Goal: Use online tool/utility: Utilize a website feature to perform a specific function

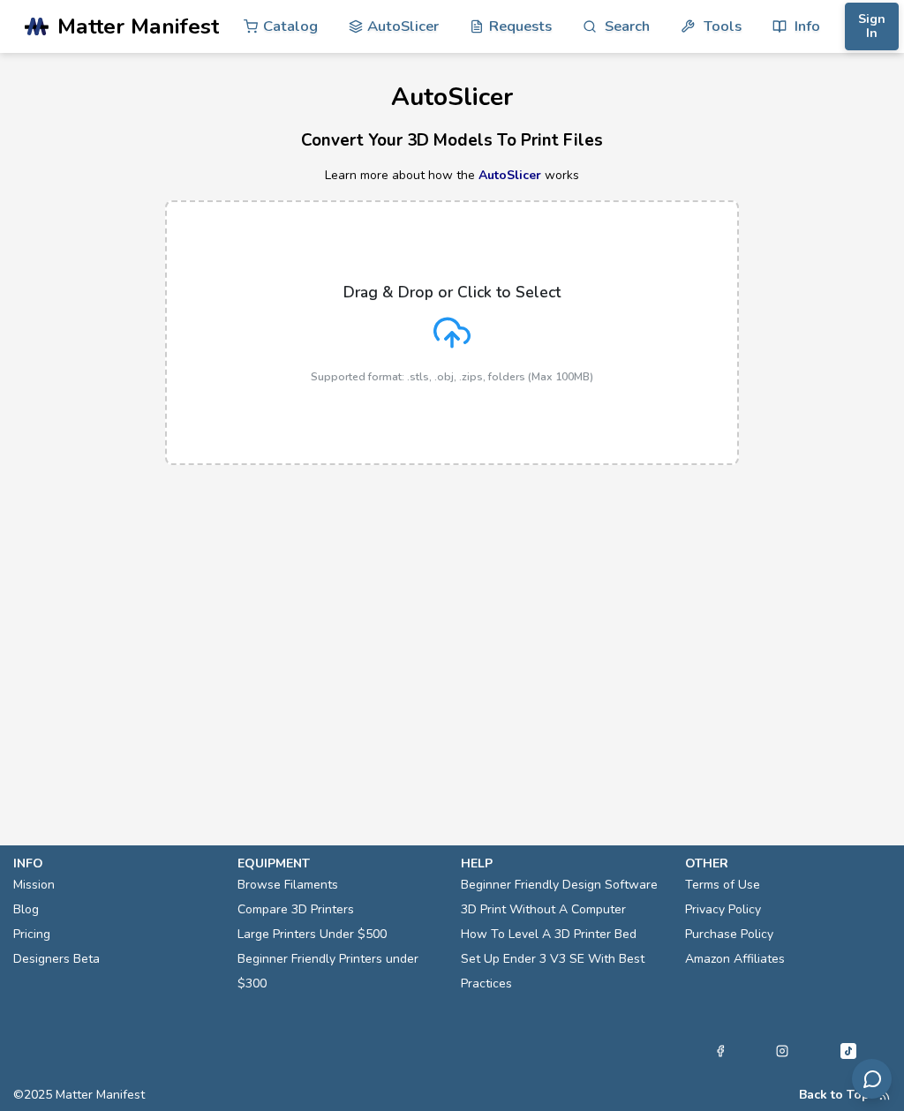
click at [795, 32] on link "Info" at bounding box center [796, 26] width 48 height 53
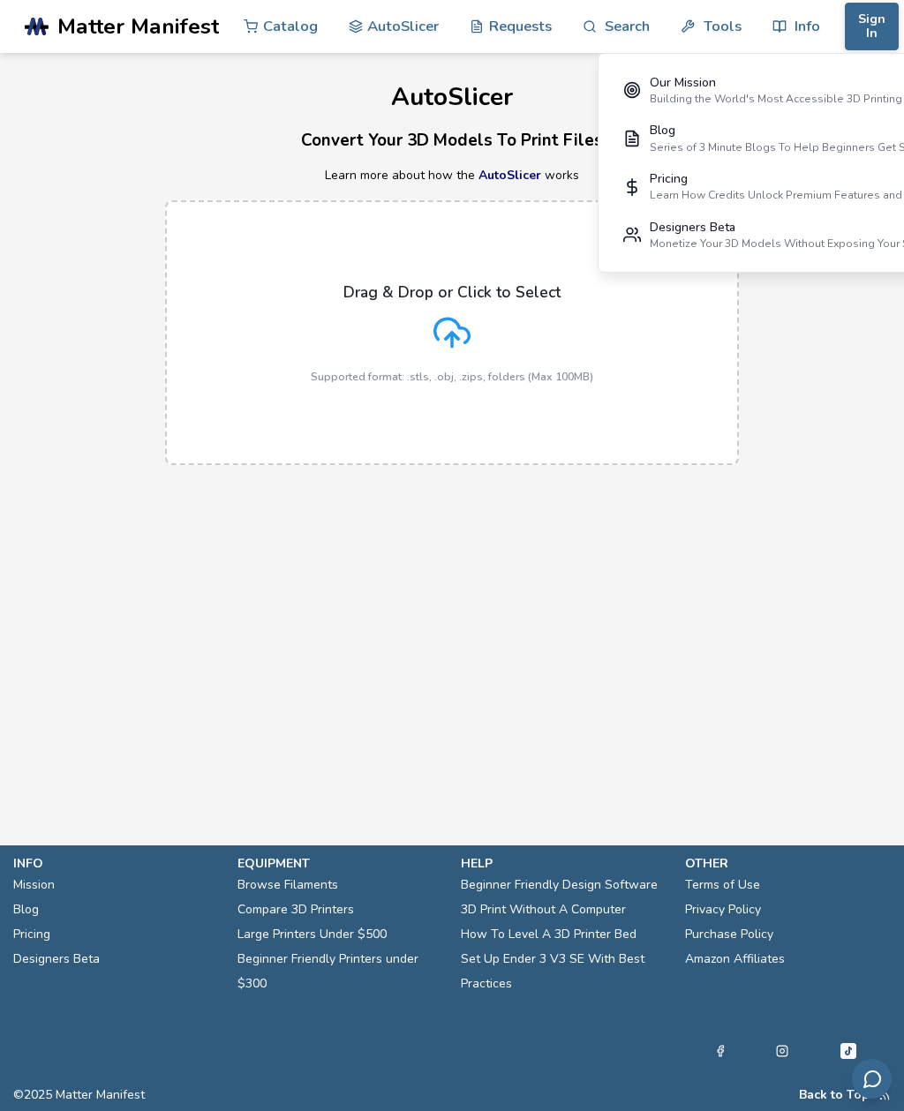
click at [443, 326] on icon at bounding box center [451, 332] width 37 height 37
click at [0, 0] on input "Drag & Drop or Click to Select Supported format: .stls, .obj, .zips, folders (M…" at bounding box center [0, 0] width 0 height 0
click at [452, 344] on line at bounding box center [452, 340] width 0 height 14
click at [0, 0] on input "Drag & Drop or Click to Select Supported format: .stls, .obj, .zips, folders (M…" at bounding box center [0, 0] width 0 height 0
click at [160, 138] on h3 "Convert Your 3D Models To Print Files" at bounding box center [452, 140] width 904 height 27
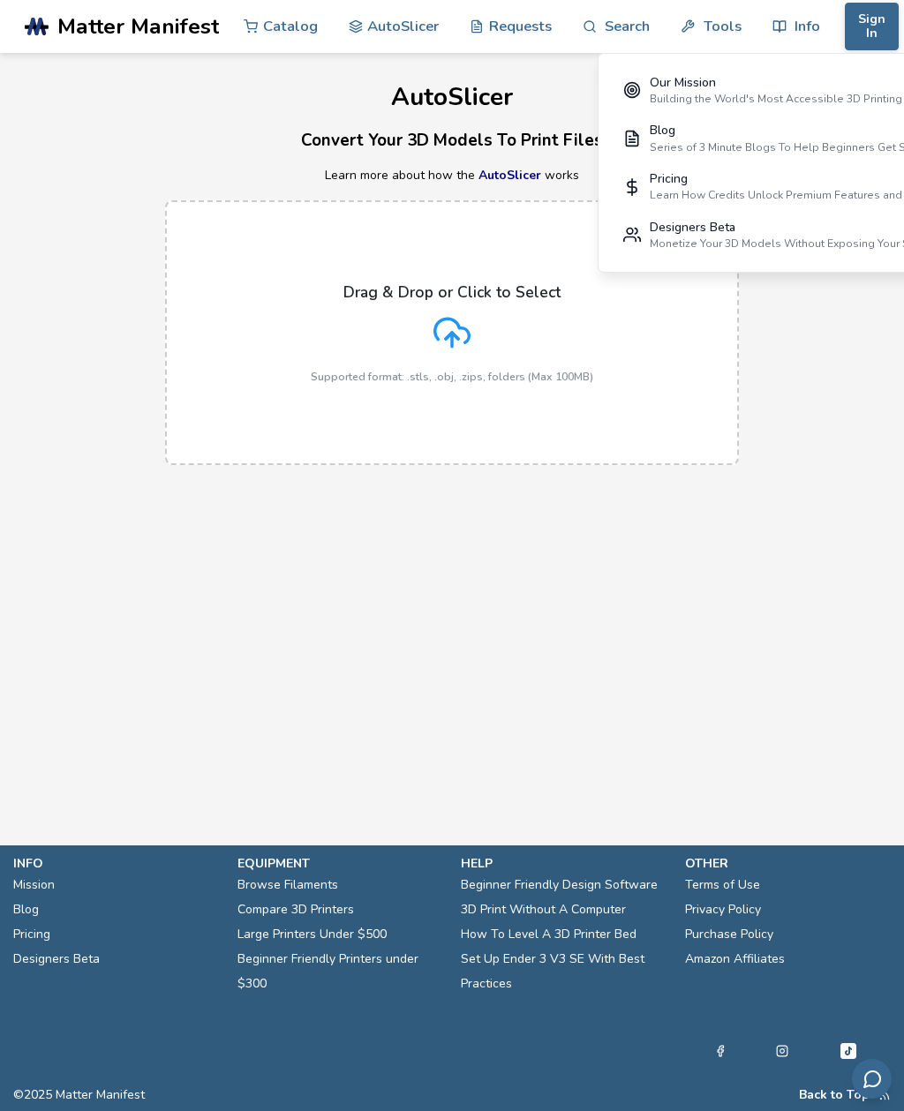
click at [150, 525] on main "AutoSlicer Convert Your 3D Models To Print Files Learn more about how the AutoS…" at bounding box center [452, 396] width 904 height 793
click at [130, 534] on main "AutoSlicer Convert Your 3D Models To Print Files Learn more about how the AutoS…" at bounding box center [452, 396] width 904 height 793
click at [866, 31] on button "Sign In" at bounding box center [872, 27] width 54 height 48
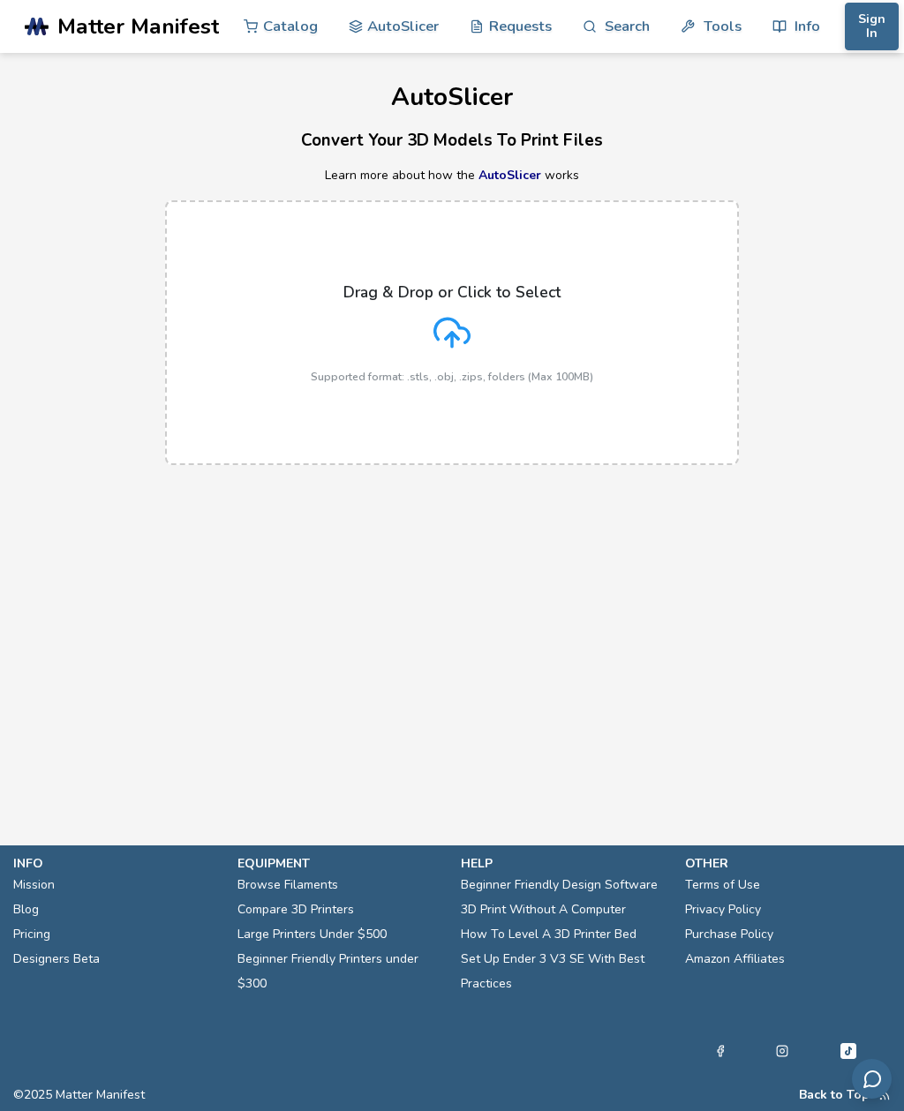
click at [445, 335] on icon at bounding box center [451, 332] width 37 height 37
click at [0, 0] on input "Drag & Drop or Click to Select Supported format: .stls, .obj, .zips, folders (M…" at bounding box center [0, 0] width 0 height 0
click at [430, 326] on div "Drag & Drop or Click to Select Supported format: .stls, .obj, .zips, folders (M…" at bounding box center [452, 333] width 282 height 100
click at [0, 0] on input "Drag & Drop or Click to Select Supported format: .stls, .obj, .zips, folders (M…" at bounding box center [0, 0] width 0 height 0
click at [442, 338] on icon at bounding box center [451, 332] width 37 height 37
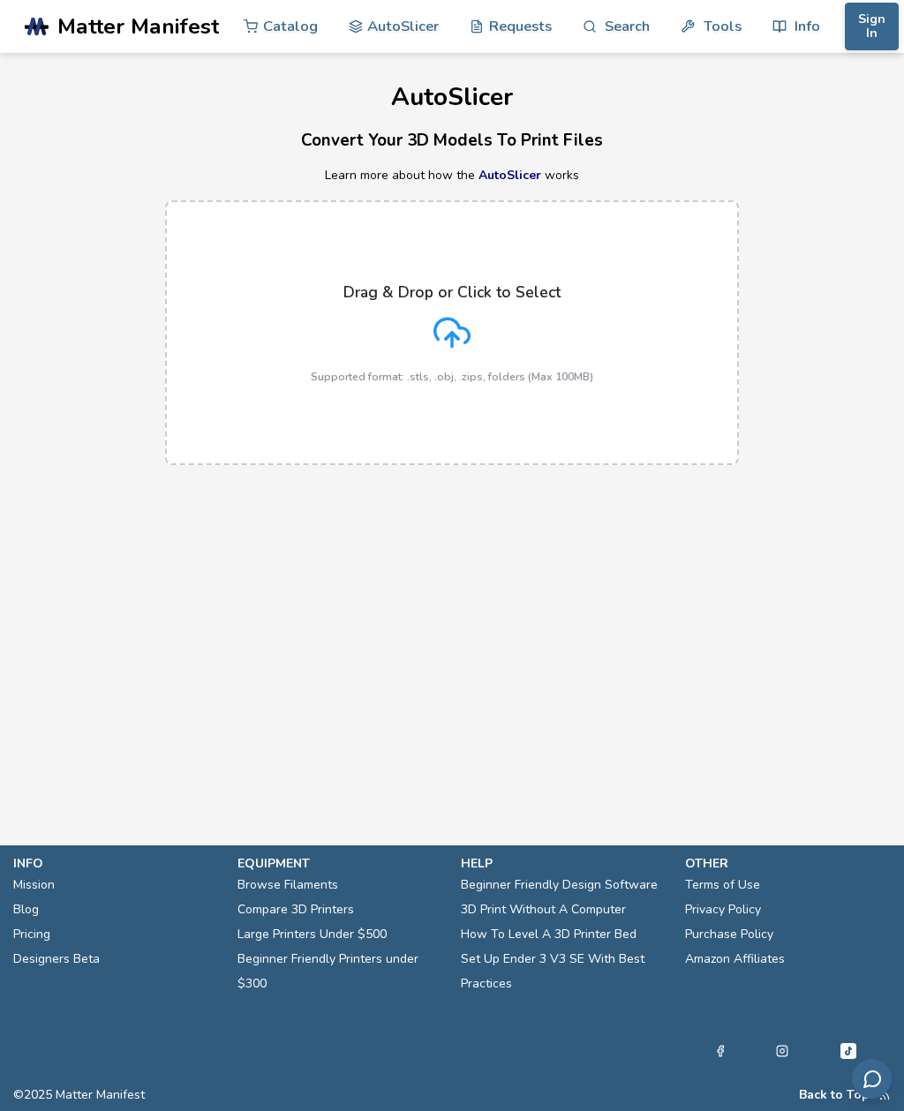
click at [0, 0] on input "Drag & Drop or Click to Select Supported format: .stls, .obj, .zips, folders (M…" at bounding box center [0, 0] width 0 height 0
click at [452, 371] on p "Supported format: .stls, .obj, .zips, folders (Max 100MB)" at bounding box center [452, 377] width 282 height 12
click at [0, 0] on input "Drag & Drop or Click to Select Supported format: .stls, .obj, .zips, folders (M…" at bounding box center [0, 0] width 0 height 0
click at [432, 332] on div "Drag & Drop or Click to Select Supported format: .stls, .obj, .zips, folders (M…" at bounding box center [452, 333] width 282 height 100
click at [0, 0] on input "Drag & Drop or Click to Select Supported format: .stls, .obj, .zips, folders (M…" at bounding box center [0, 0] width 0 height 0
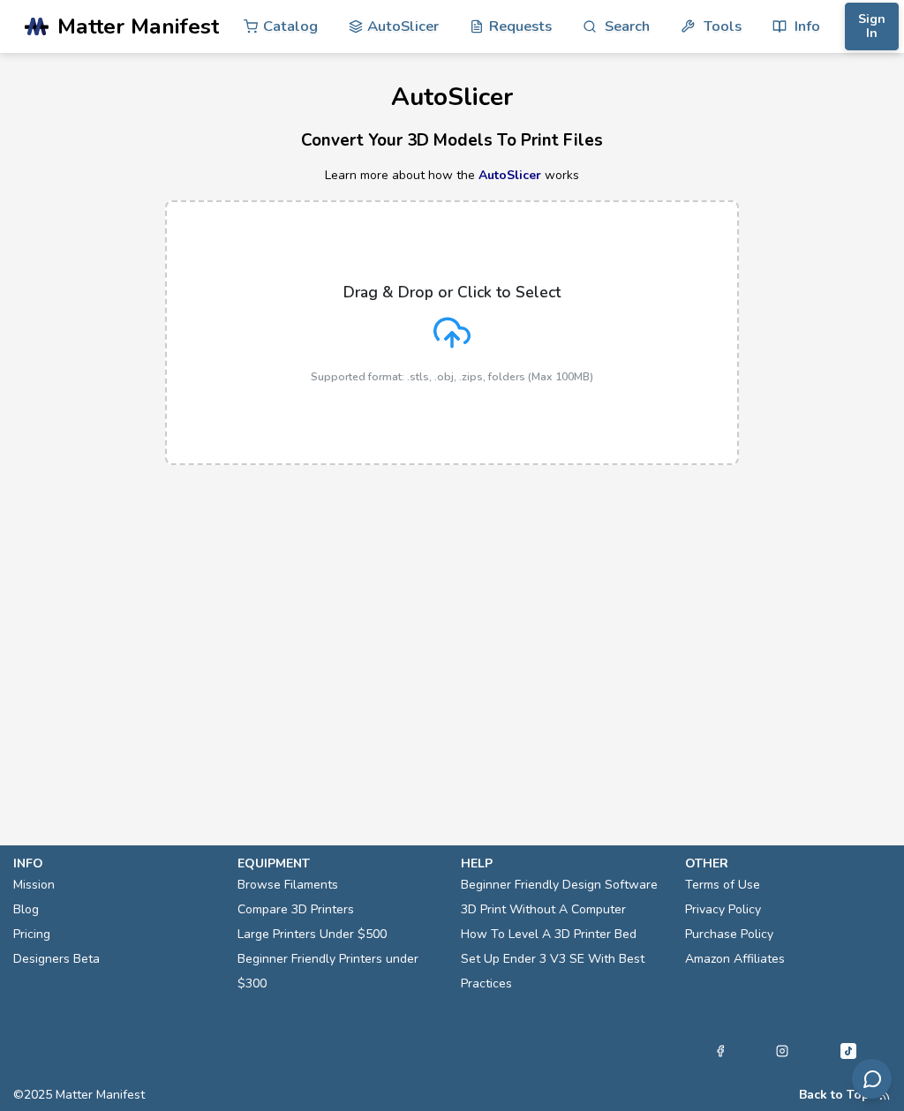
click at [463, 327] on icon at bounding box center [452, 331] width 34 height 24
click at [0, 0] on input "Drag & Drop or Click to Select Supported format: .stls, .obj, .zips, folders (M…" at bounding box center [0, 0] width 0 height 0
click at [441, 340] on icon at bounding box center [451, 332] width 37 height 37
click at [0, 0] on input "Drag & Drop or Click to Select Supported format: .stls, .obj, .zips, folders (M…" at bounding box center [0, 0] width 0 height 0
click at [451, 347] on icon at bounding box center [451, 332] width 37 height 37
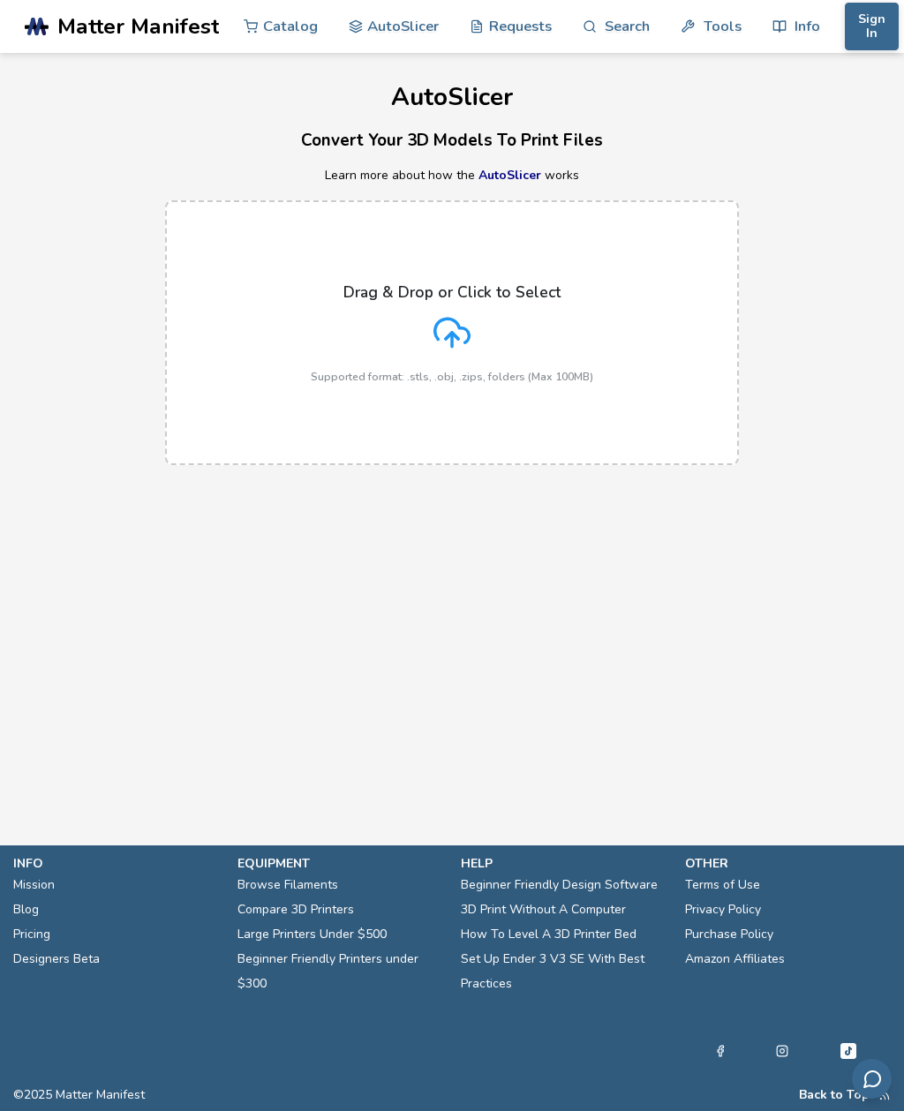
click at [0, 0] on input "Drag & Drop or Click to Select Supported format: .stls, .obj, .zips, folders (M…" at bounding box center [0, 0] width 0 height 0
